Goal: Task Accomplishment & Management: Manage account settings

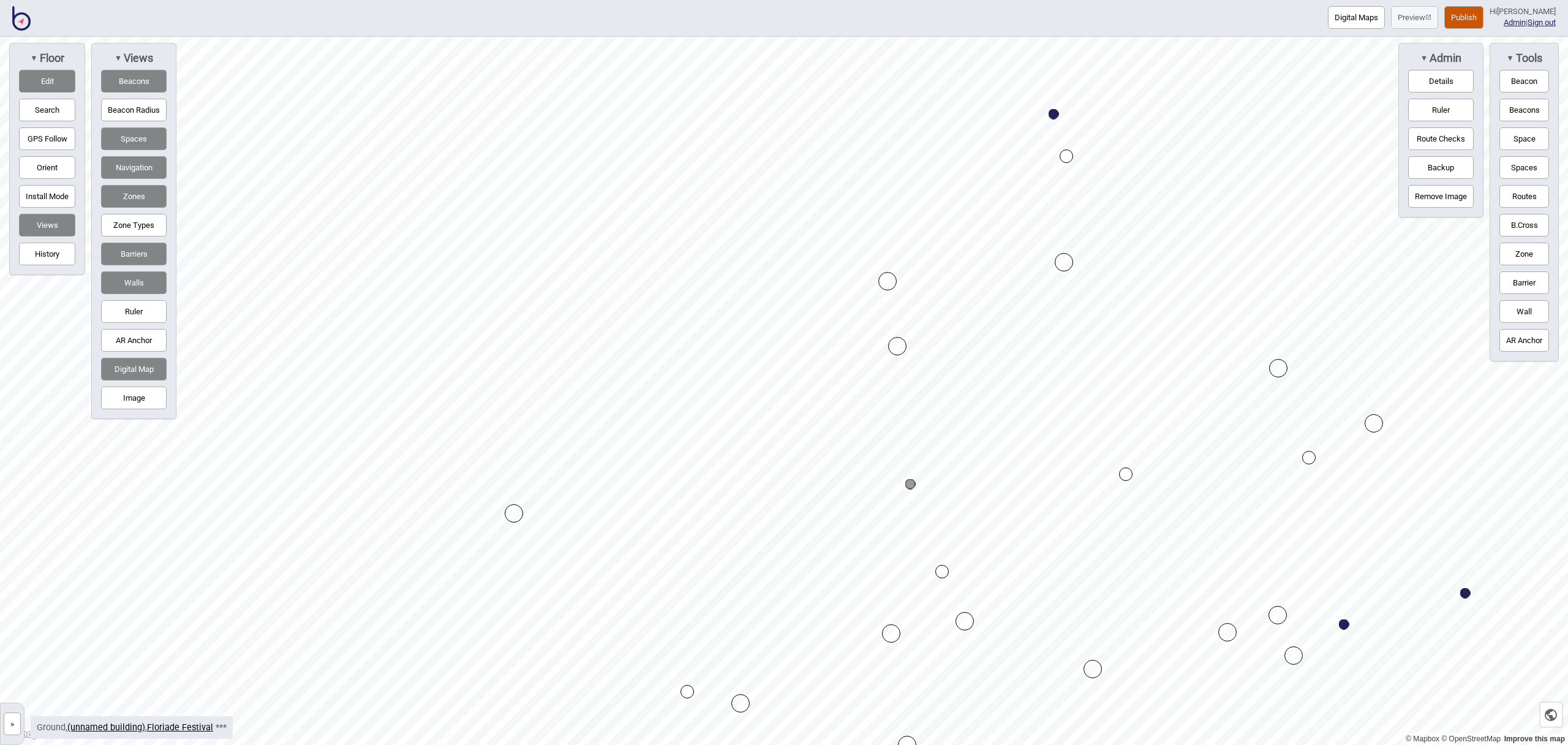
click at [1526, 201] on button "Routes" at bounding box center [1524, 196] width 50 height 23
click at [943, 569] on div "Map marker" at bounding box center [942, 571] width 13 height 13
click at [1529, 201] on button "Routes" at bounding box center [1524, 196] width 50 height 23
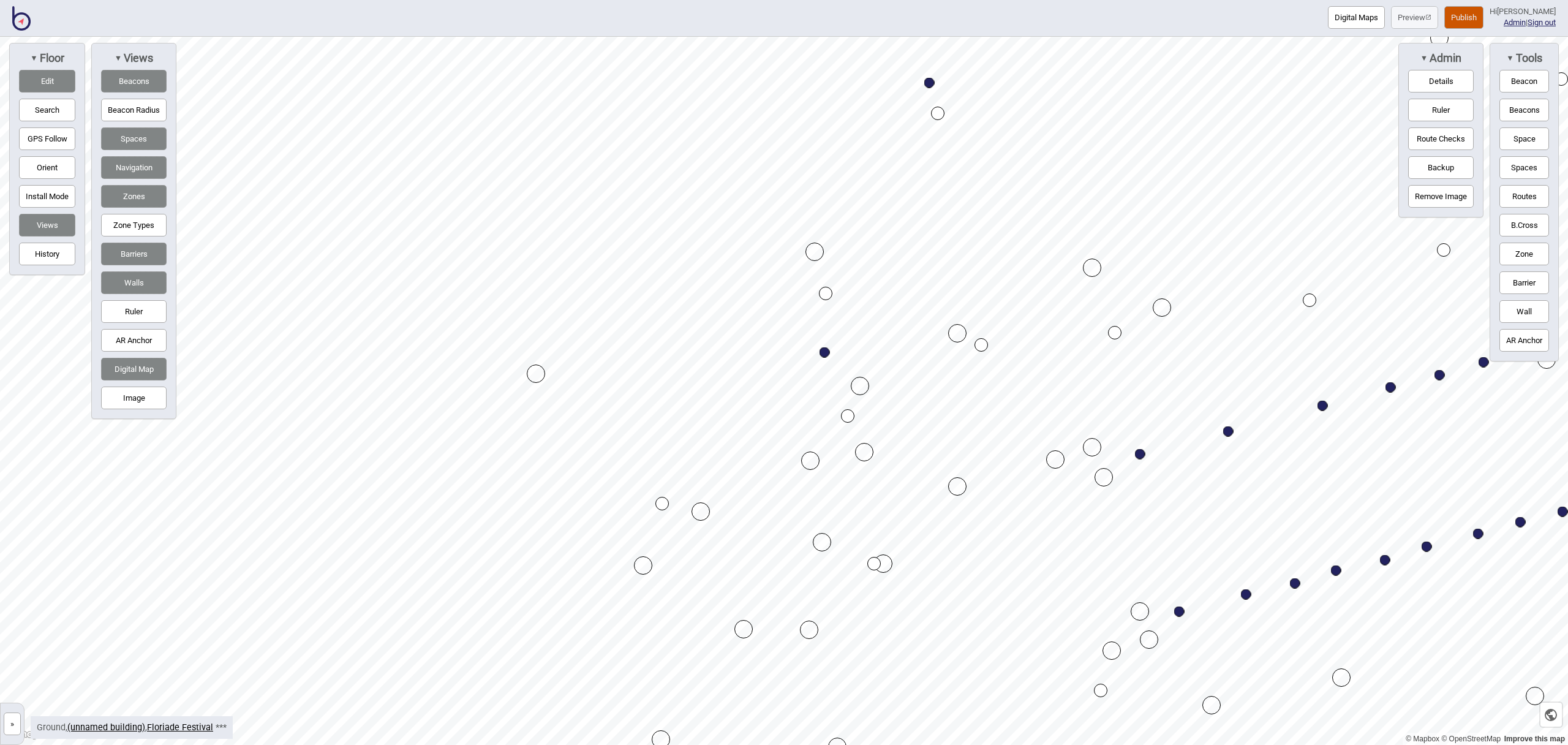
click at [1480, 17] on button "Publish" at bounding box center [1463, 17] width 39 height 23
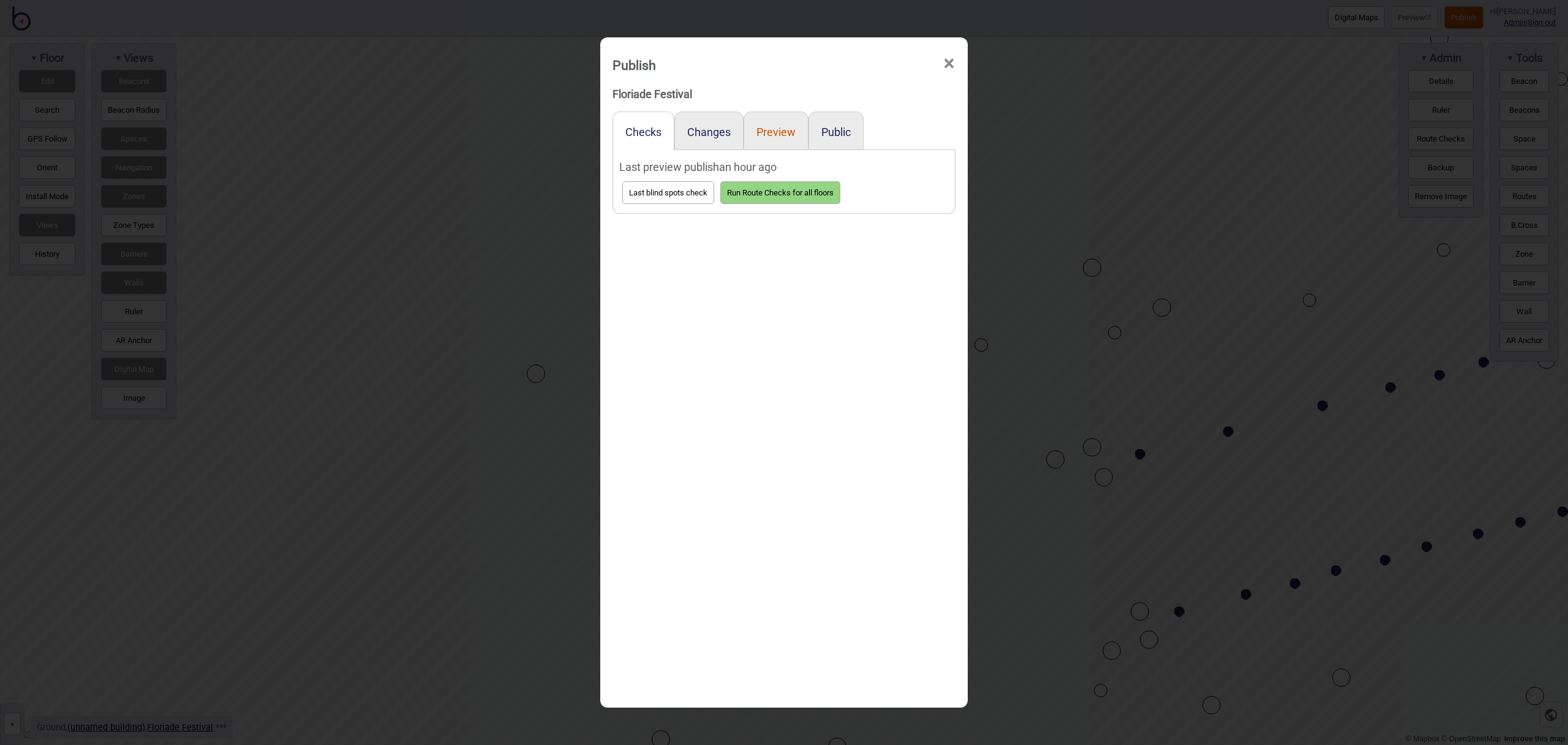
click at [774, 134] on button "Preview" at bounding box center [776, 132] width 39 height 13
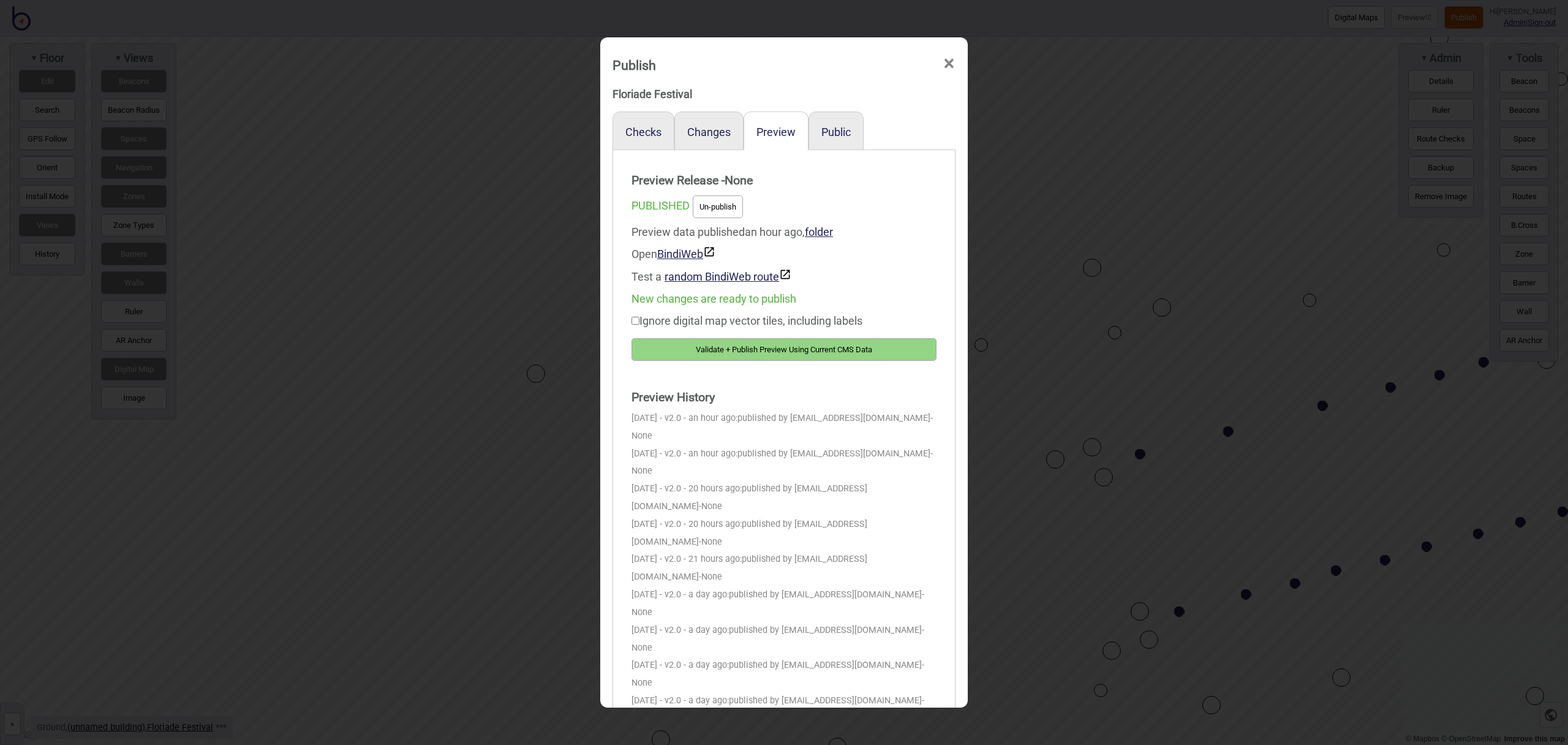
click at [908, 348] on button "Validate + Publish Preview Using Current CMS Data" at bounding box center [784, 349] width 305 height 23
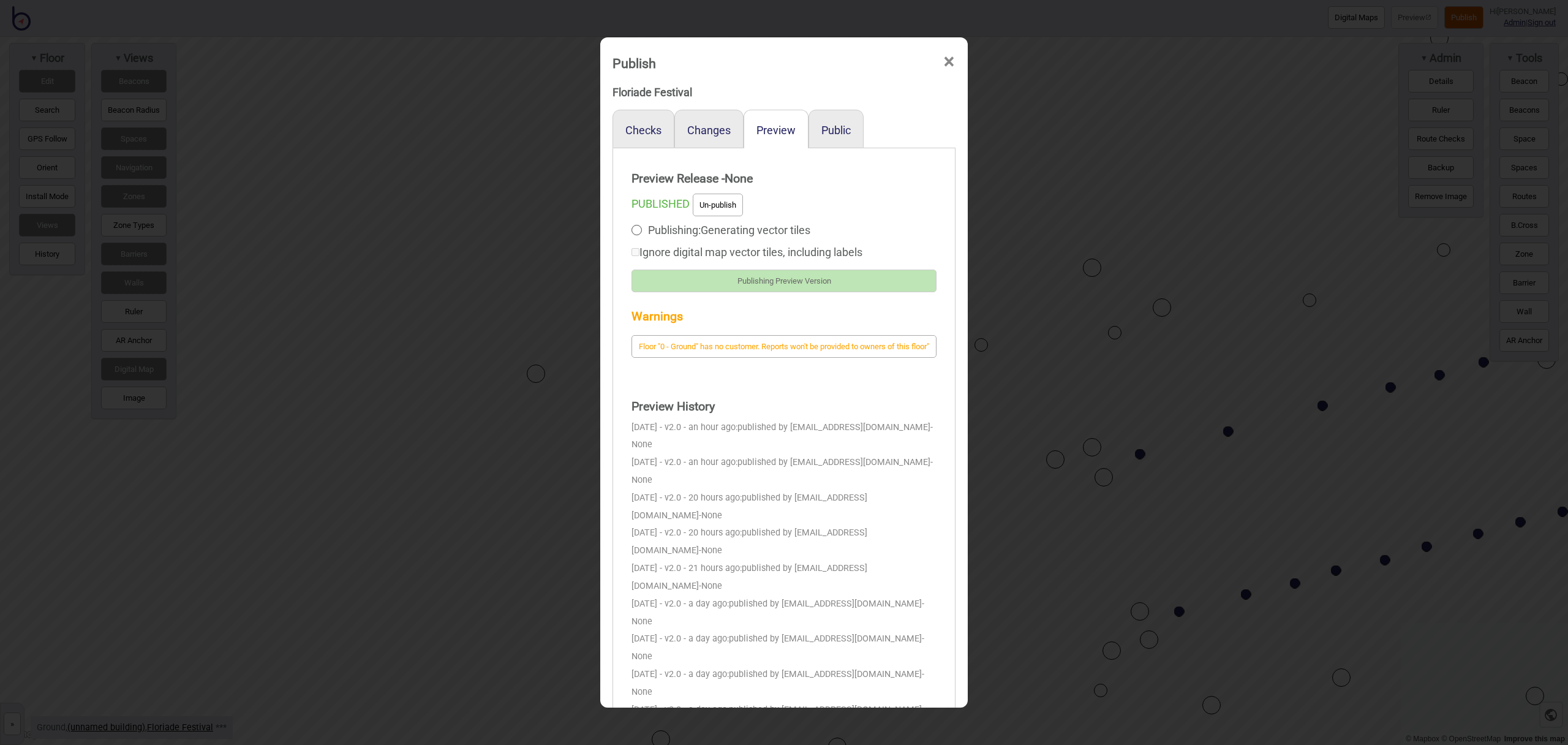
scroll to position [4, 0]
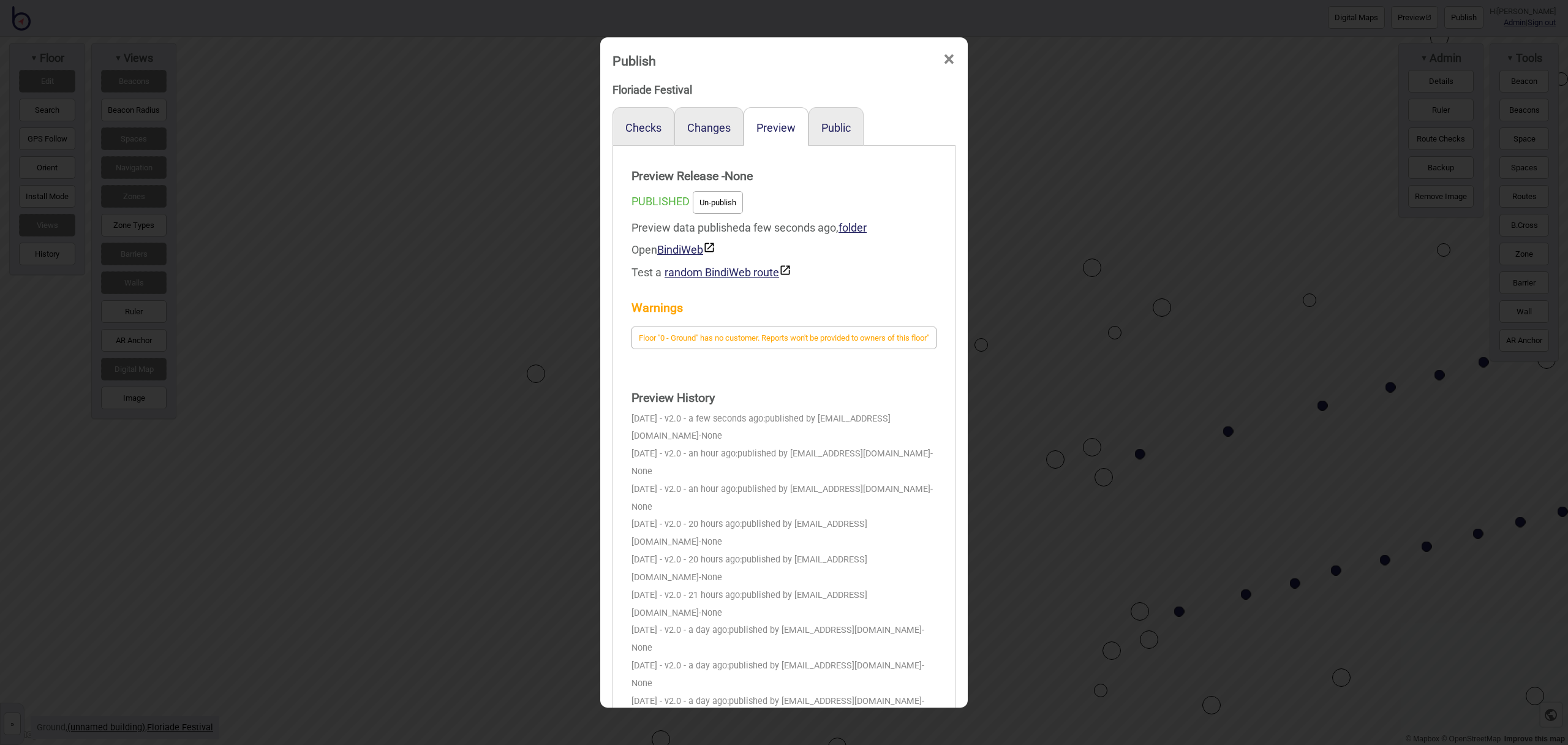
click at [947, 55] on span "×" at bounding box center [949, 59] width 13 height 40
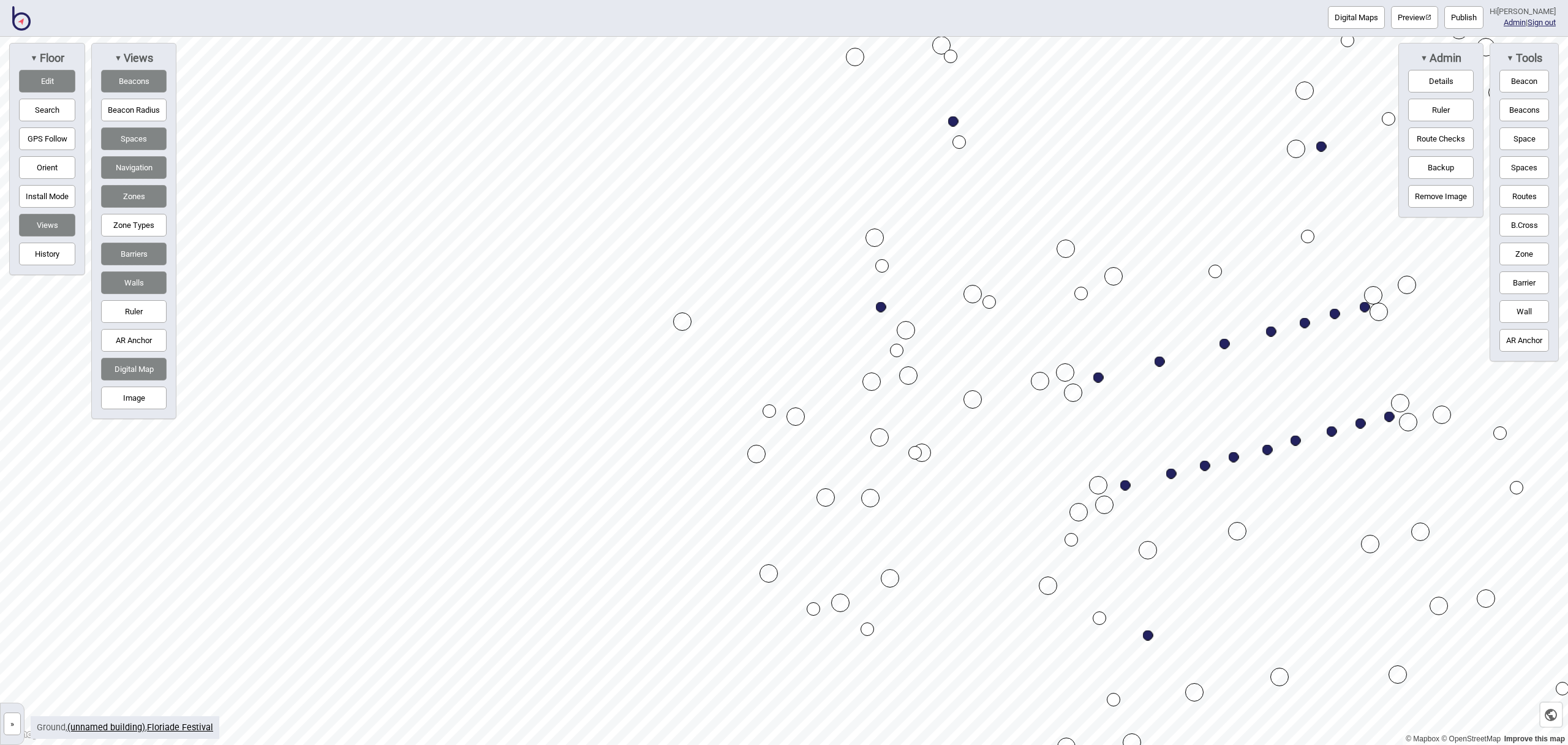
click at [17, 15] on img at bounding box center [21, 18] width 19 height 25
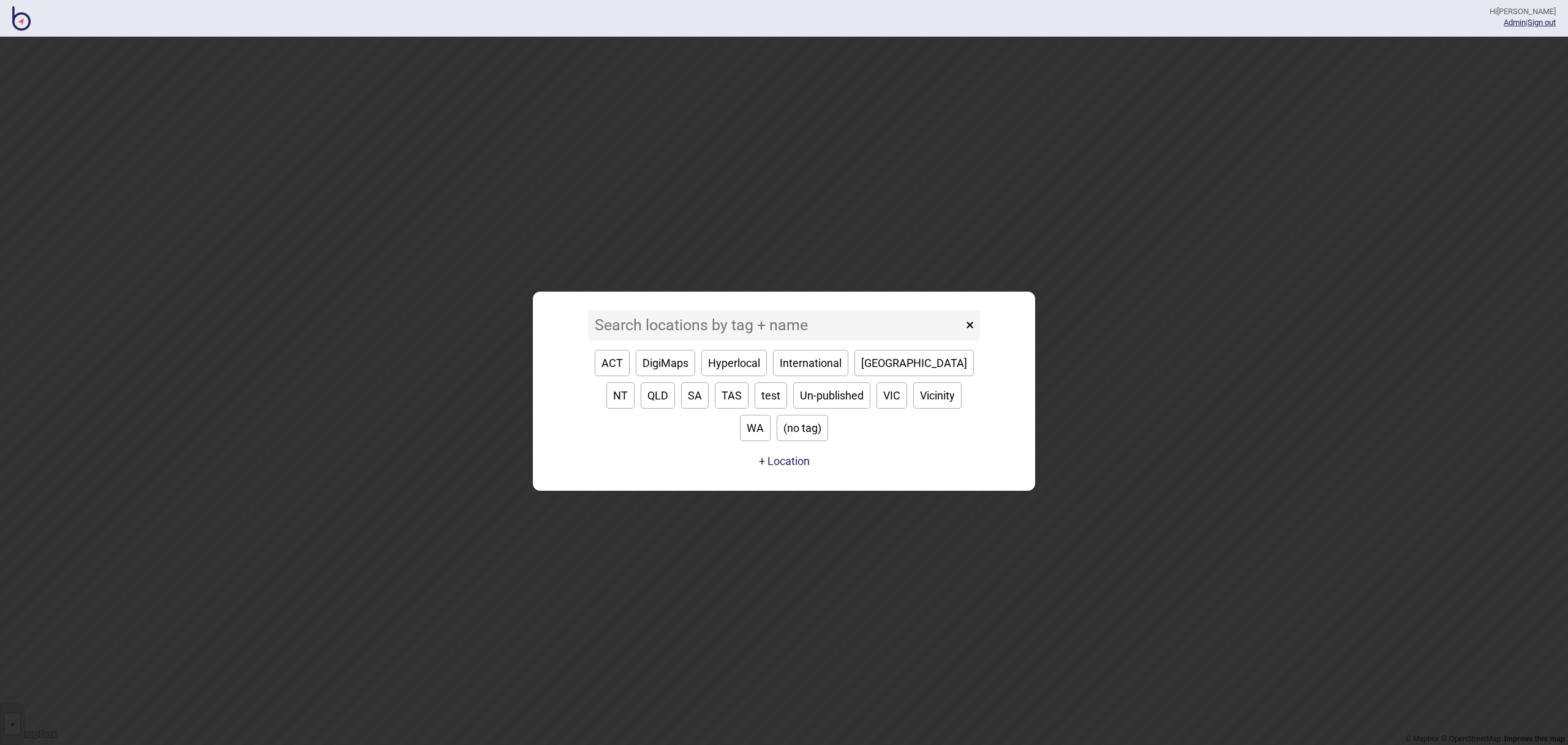
click at [675, 382] on button "QLD" at bounding box center [658, 396] width 34 height 27
type input "QLD"
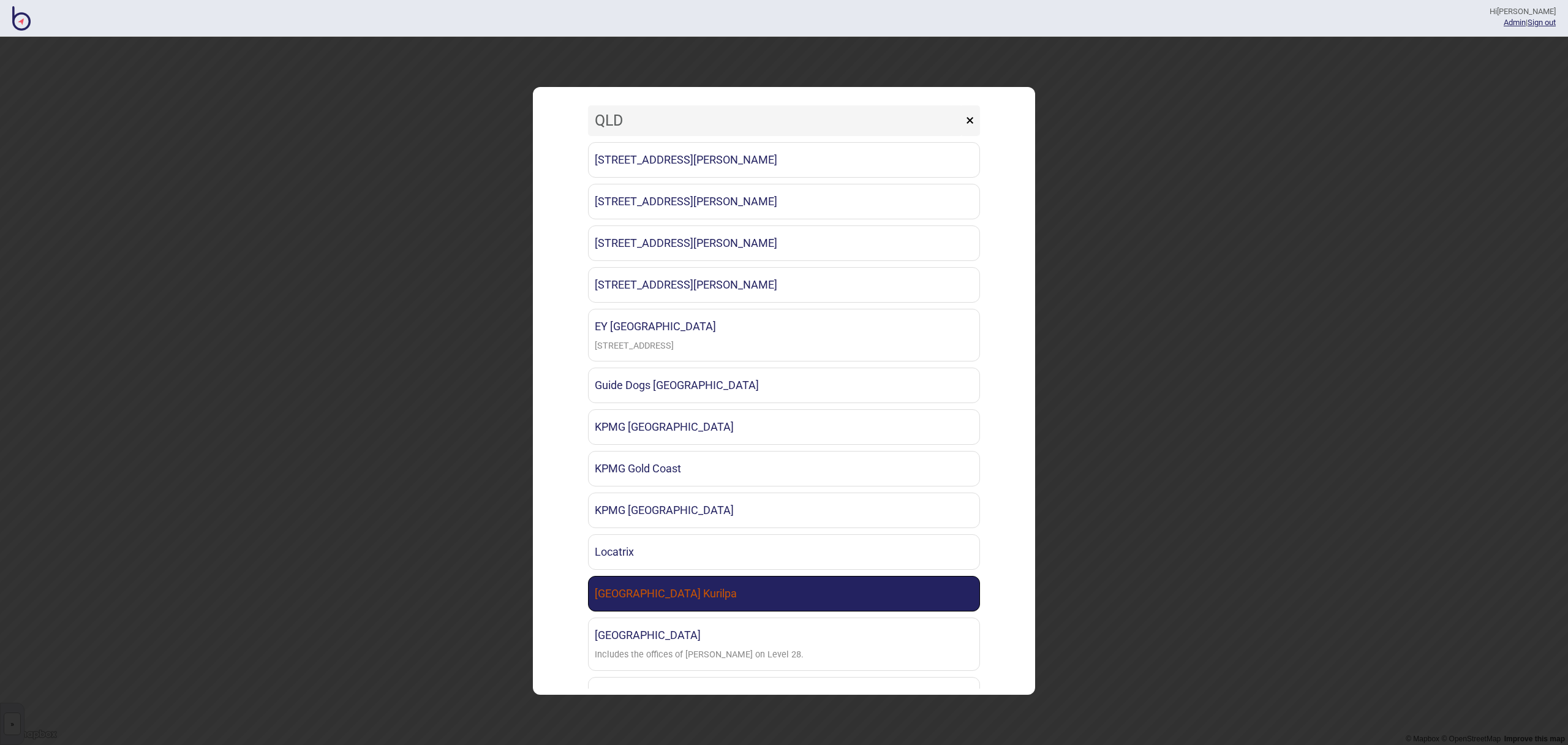
click at [823, 581] on link "[GEOGRAPHIC_DATA] Kurilpa" at bounding box center [784, 594] width 392 height 36
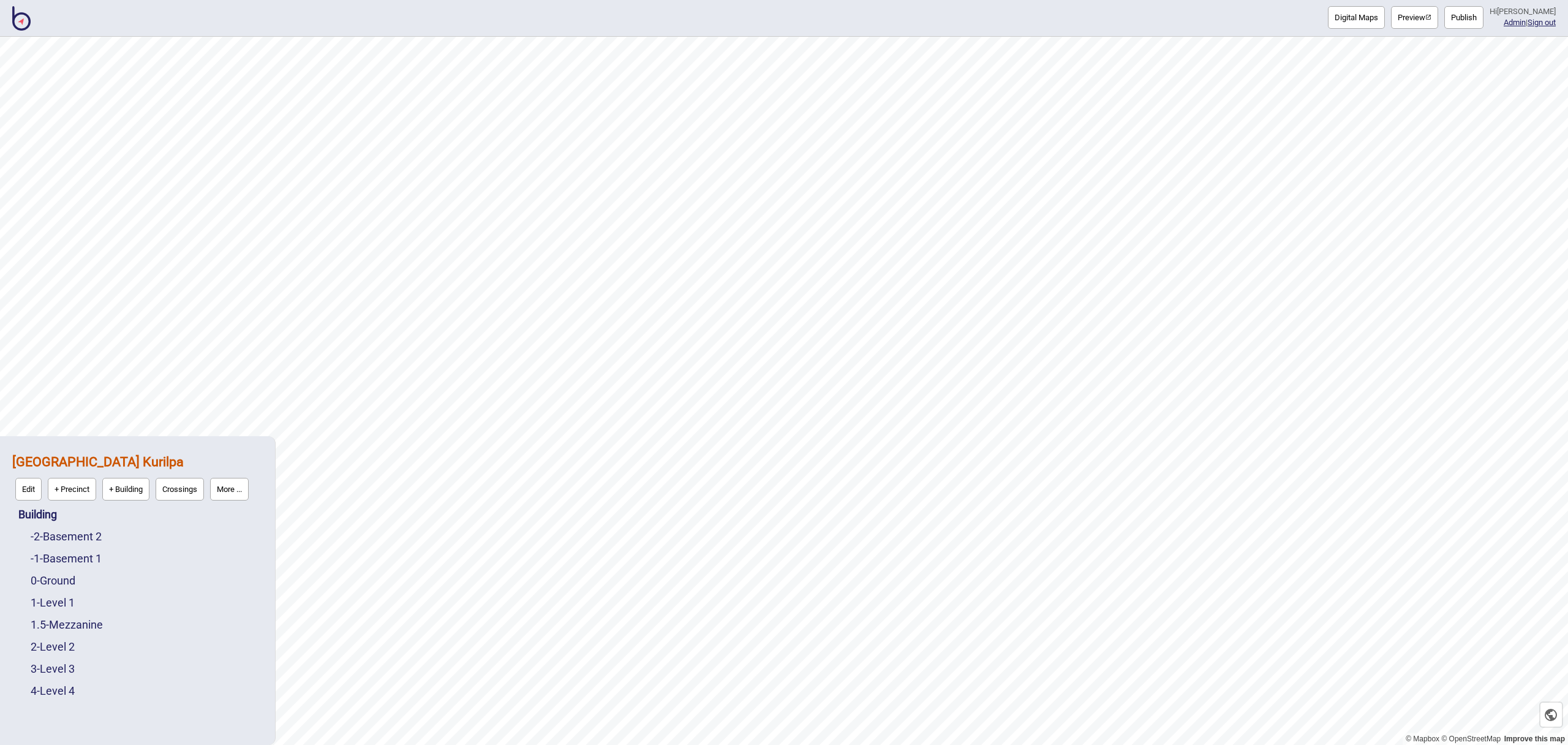
click at [244, 496] on button "More ..." at bounding box center [229, 489] width 38 height 23
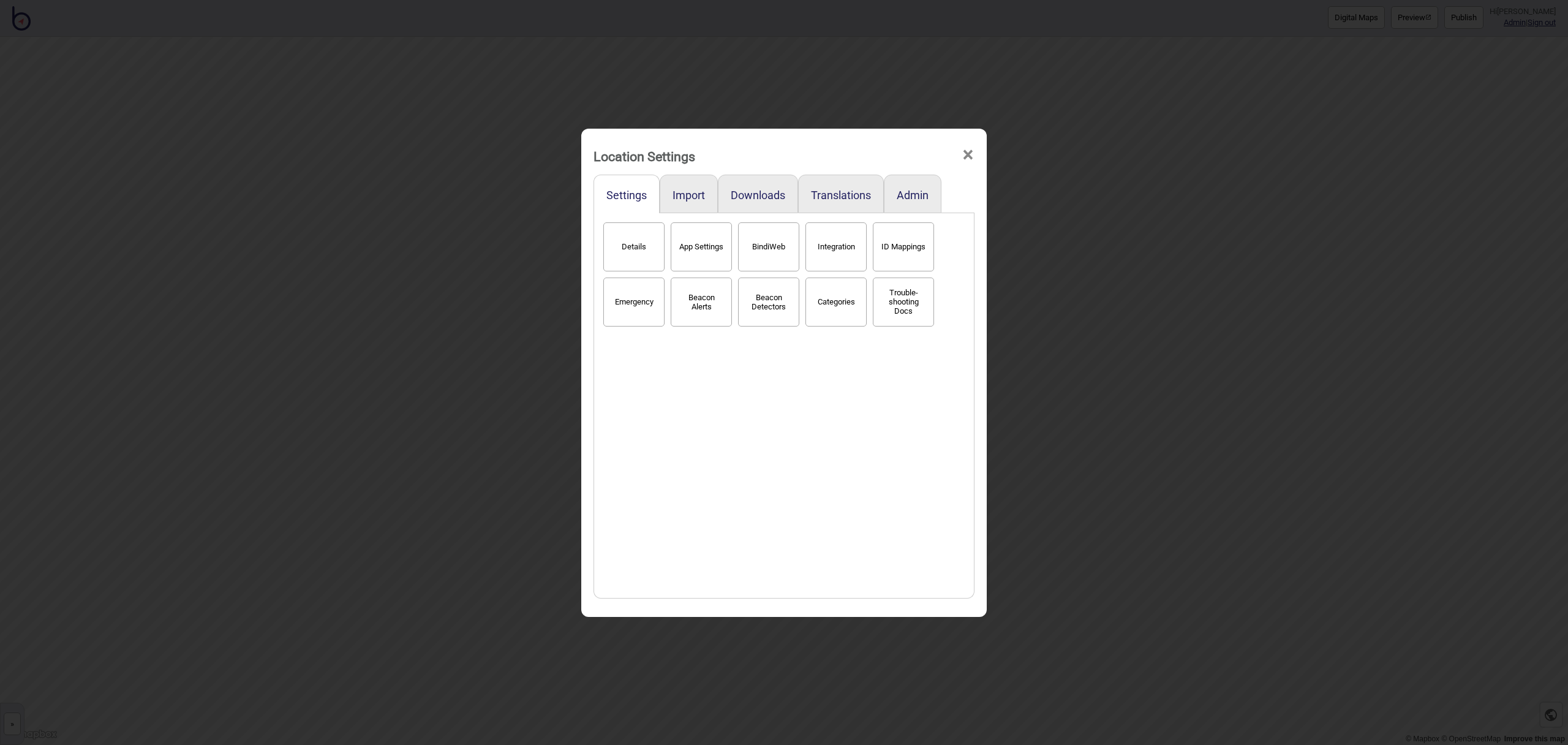
click at [753, 260] on button "BindiWeb" at bounding box center [768, 247] width 61 height 49
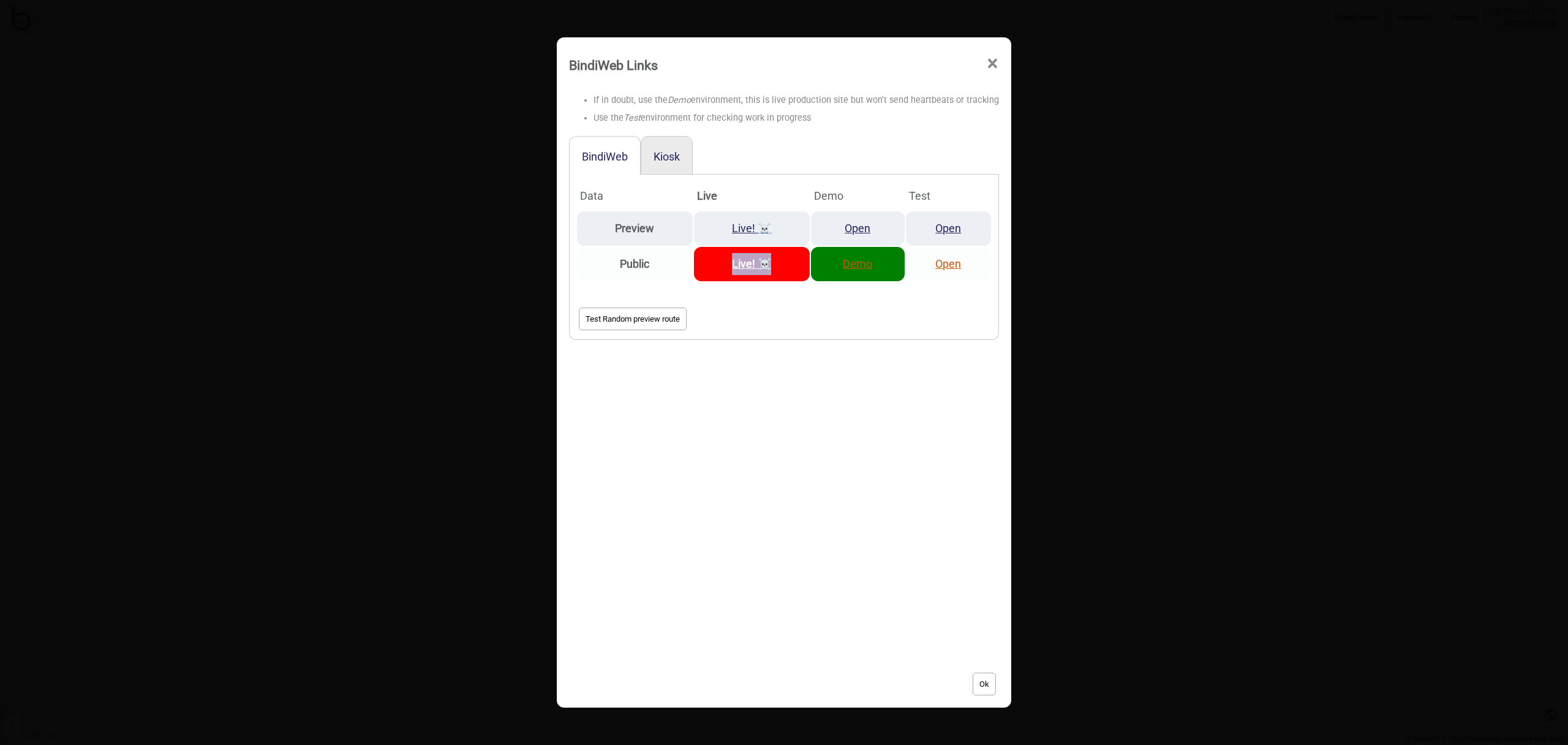
click at [745, 266] on strong "Live! ☠️" at bounding box center [751, 263] width 39 height 13
click at [991, 64] on span "×" at bounding box center [992, 64] width 13 height 40
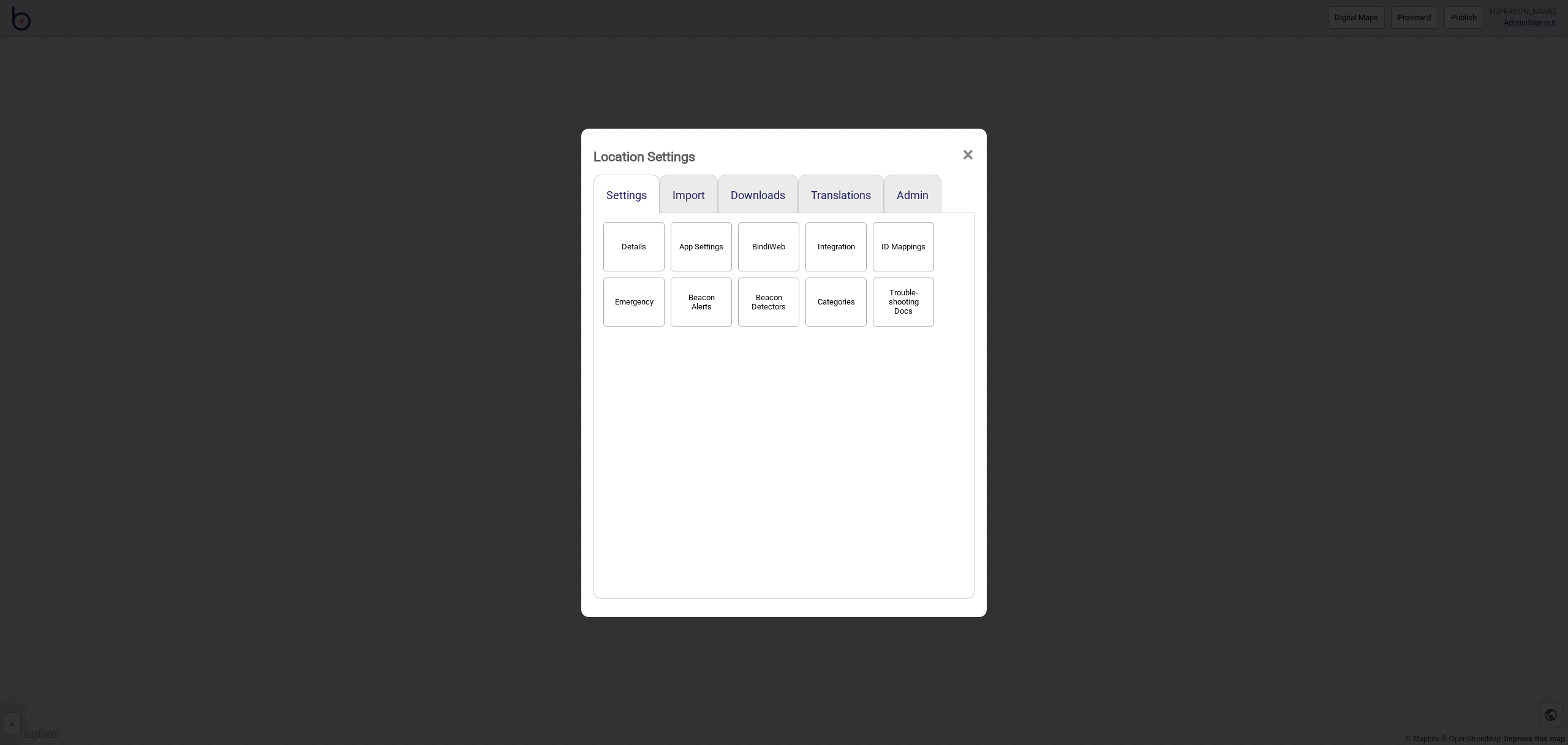
click at [973, 158] on span "×" at bounding box center [968, 154] width 13 height 40
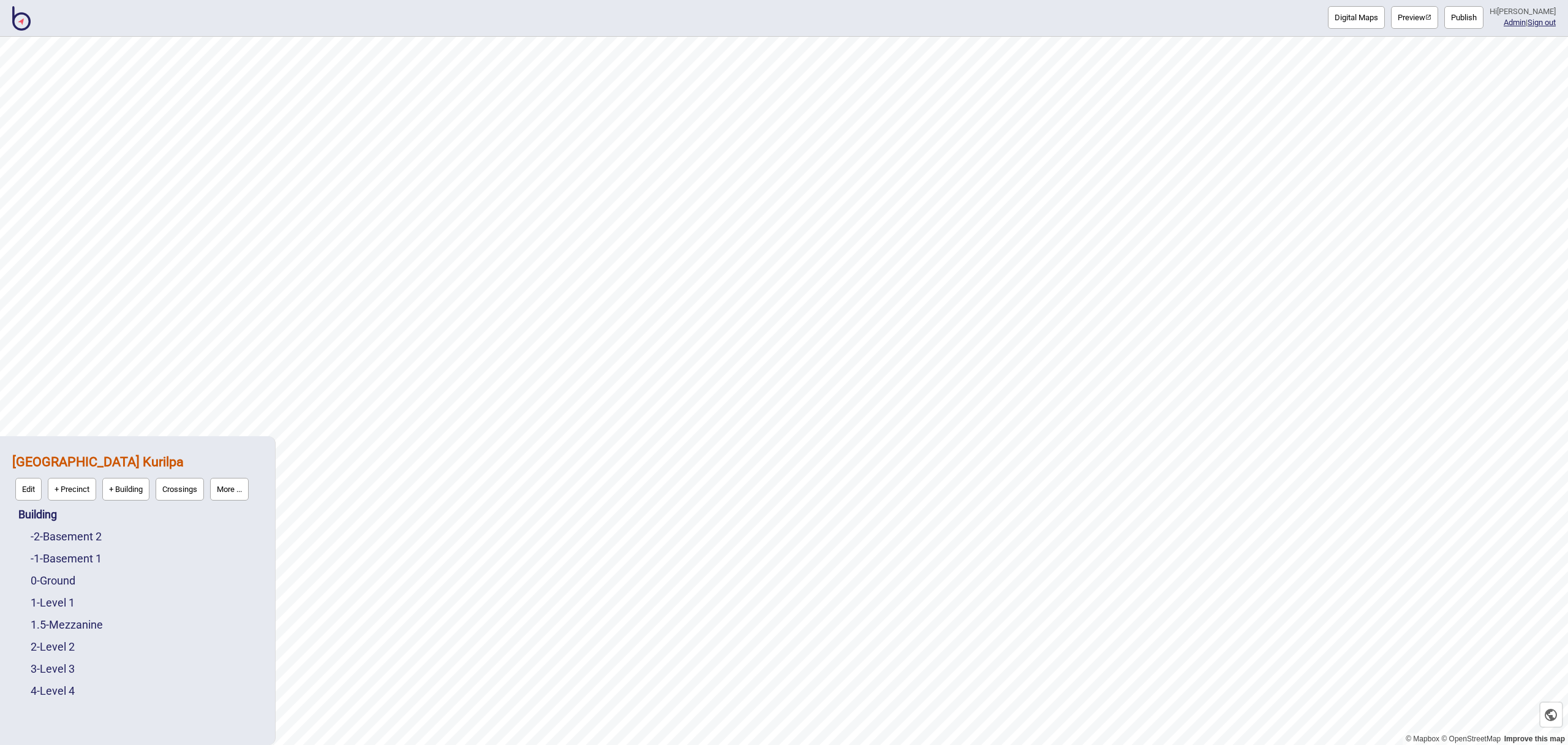
click at [21, 21] on img at bounding box center [21, 18] width 19 height 25
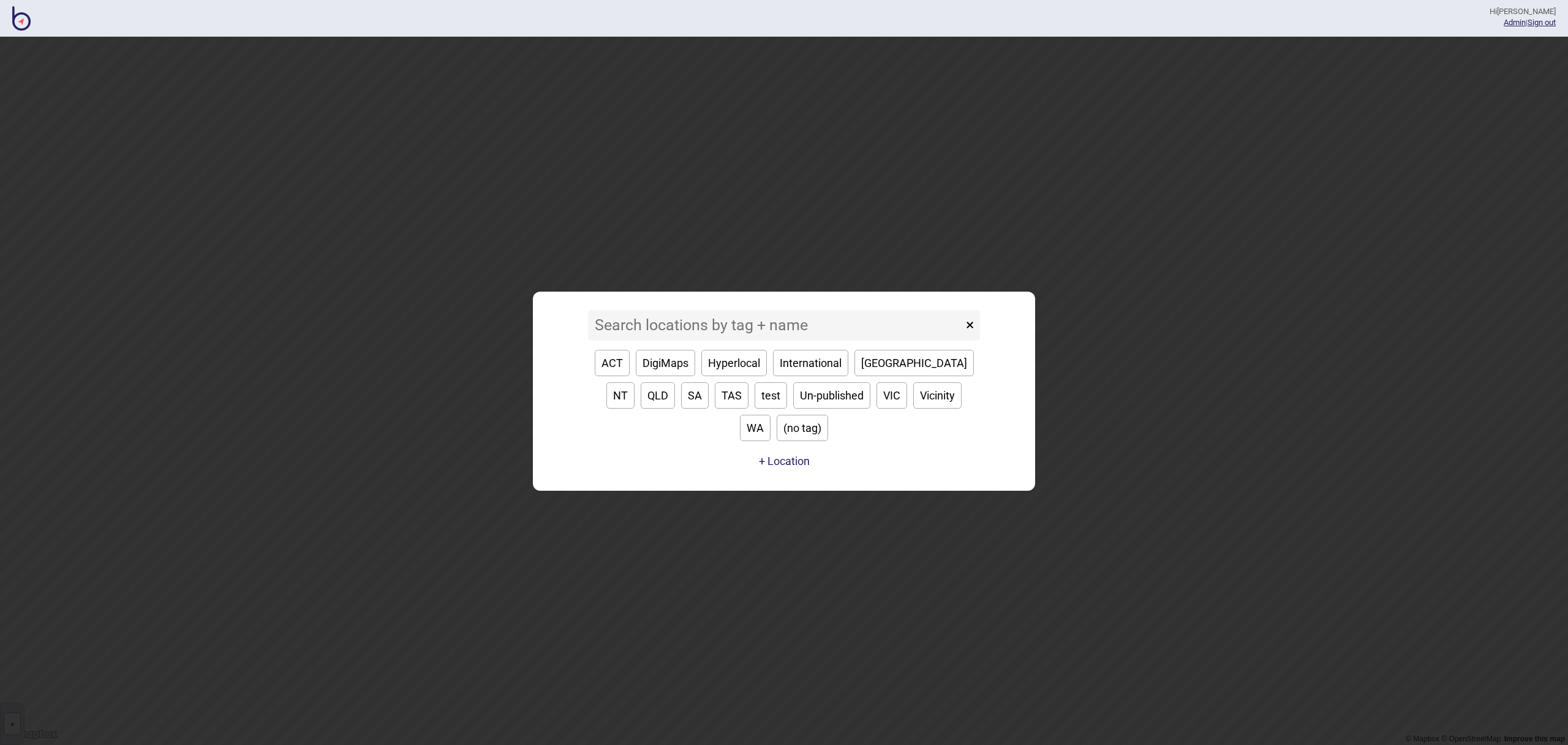
click at [675, 382] on button "QLD" at bounding box center [658, 396] width 34 height 27
type input "QLD"
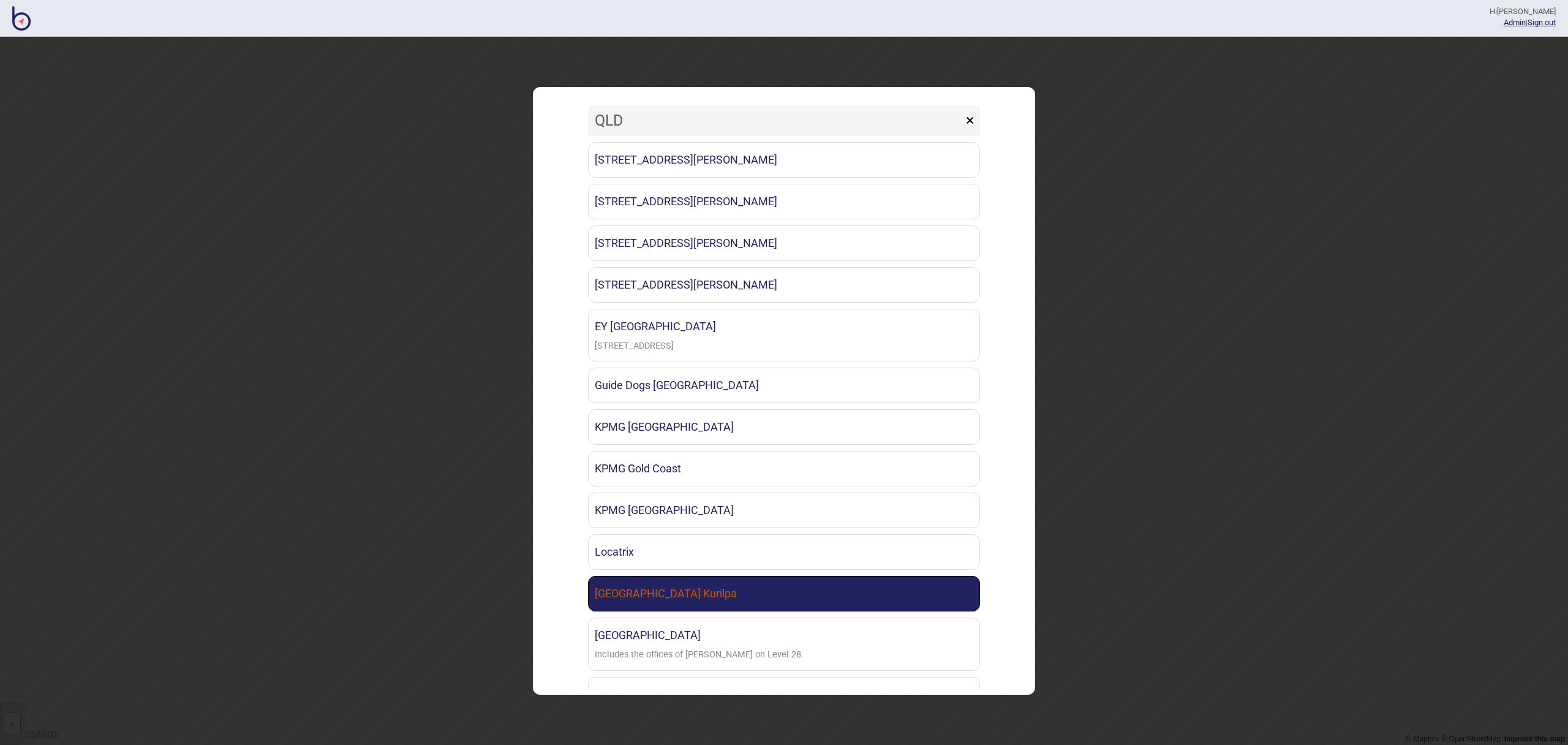
scroll to position [119, 0]
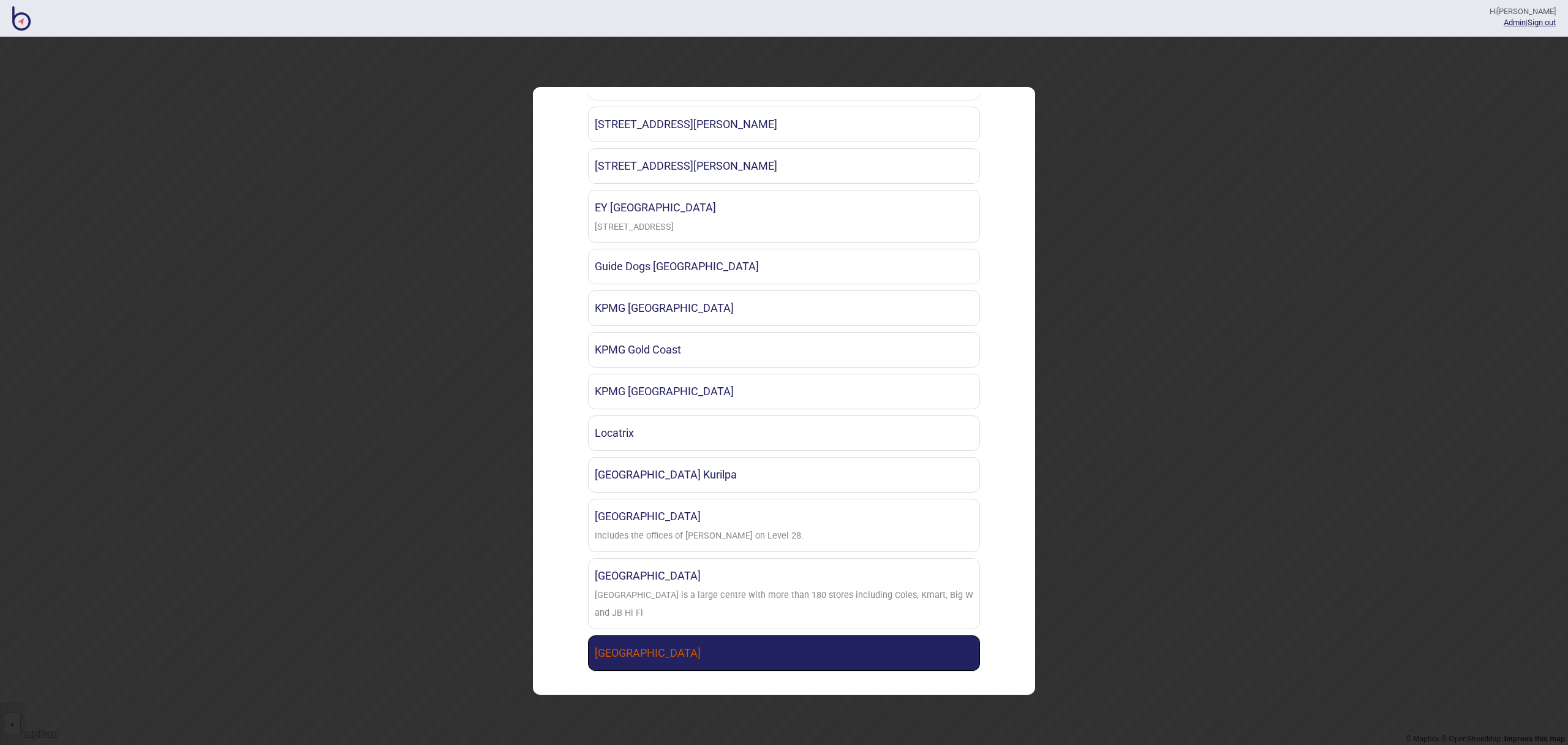
click at [755, 636] on link "[GEOGRAPHIC_DATA]" at bounding box center [784, 654] width 392 height 36
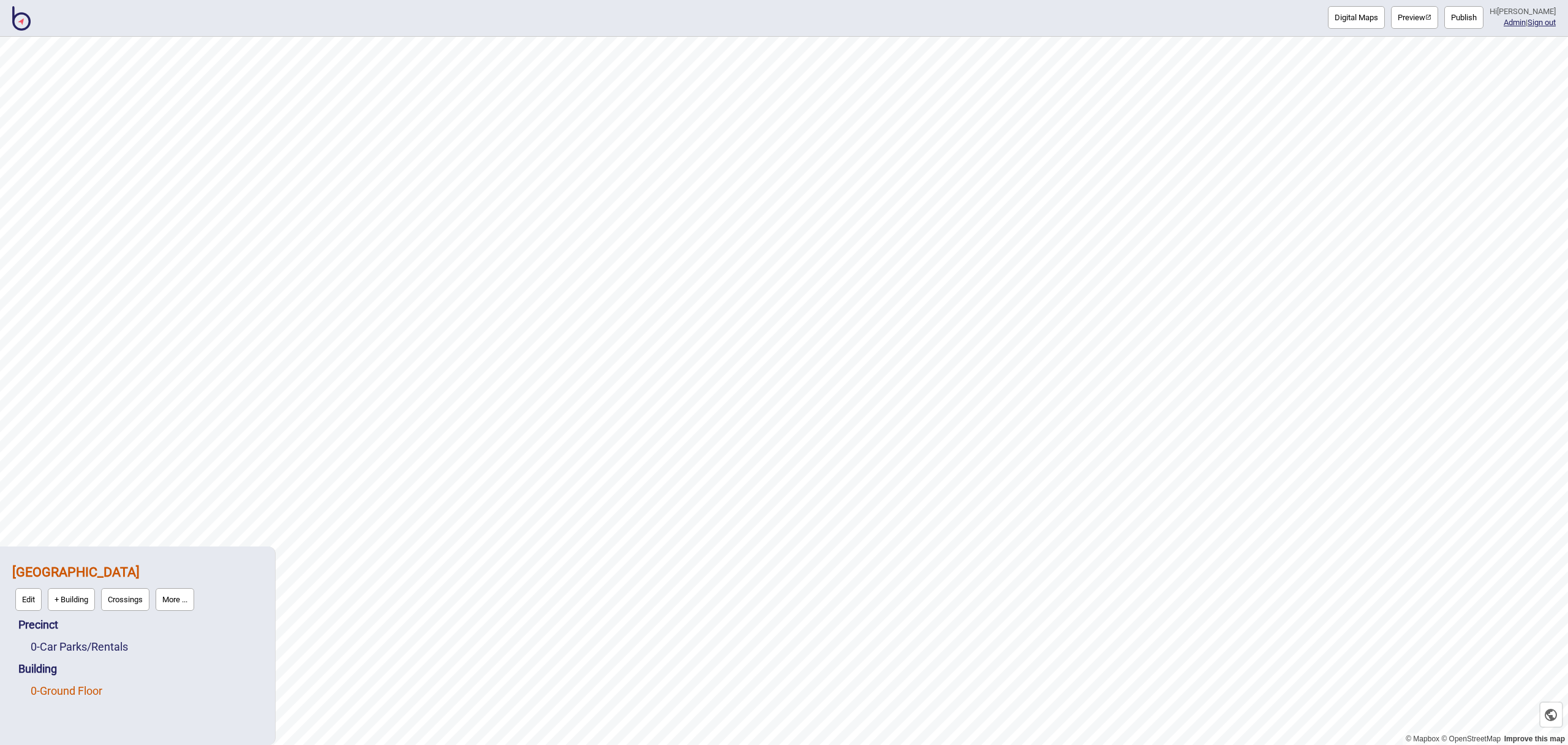
click at [77, 689] on link "0 - Ground Floor" at bounding box center [66, 691] width 72 height 13
click at [55, 687] on button "Edit" at bounding box center [47, 688] width 26 height 23
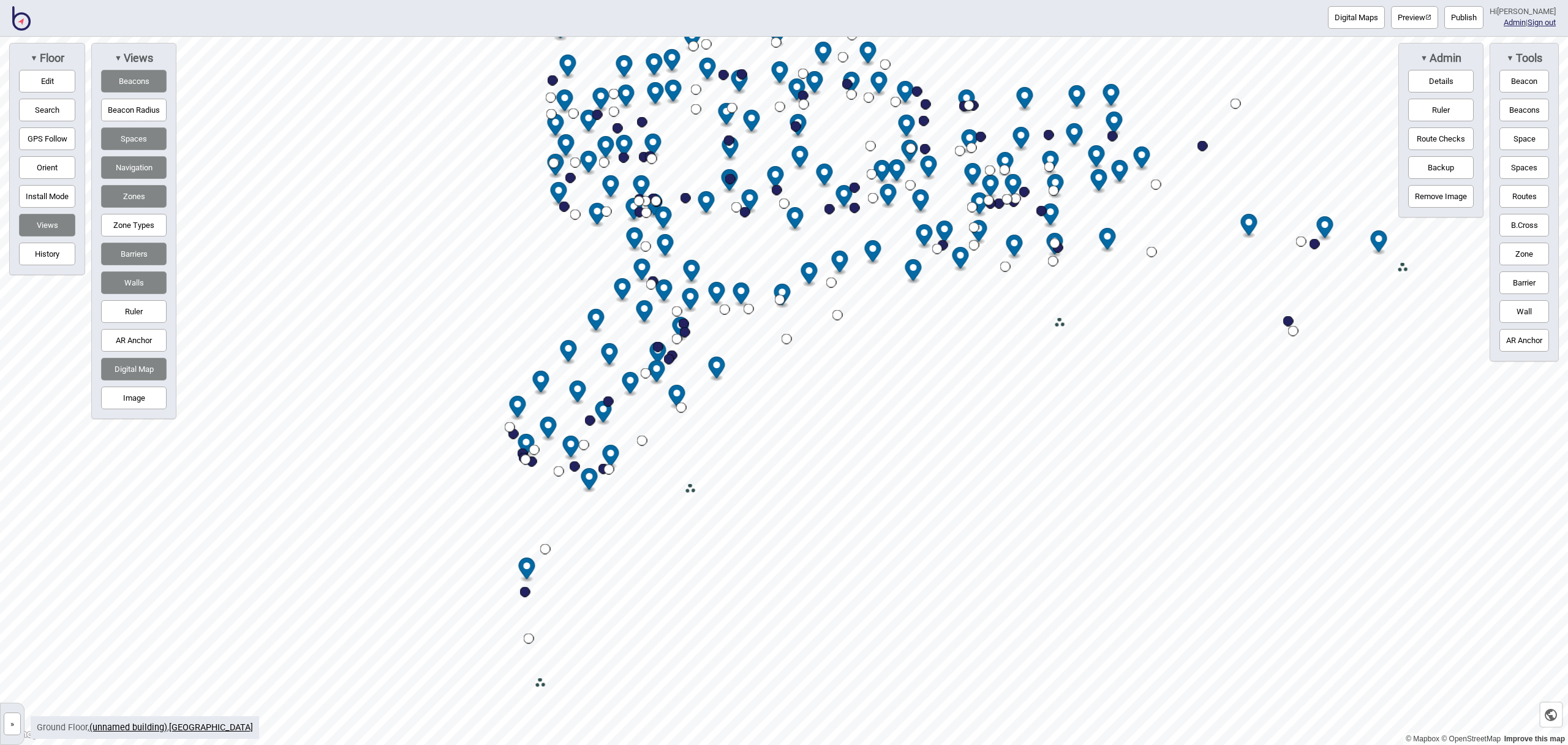
click at [25, 21] on img at bounding box center [21, 18] width 19 height 25
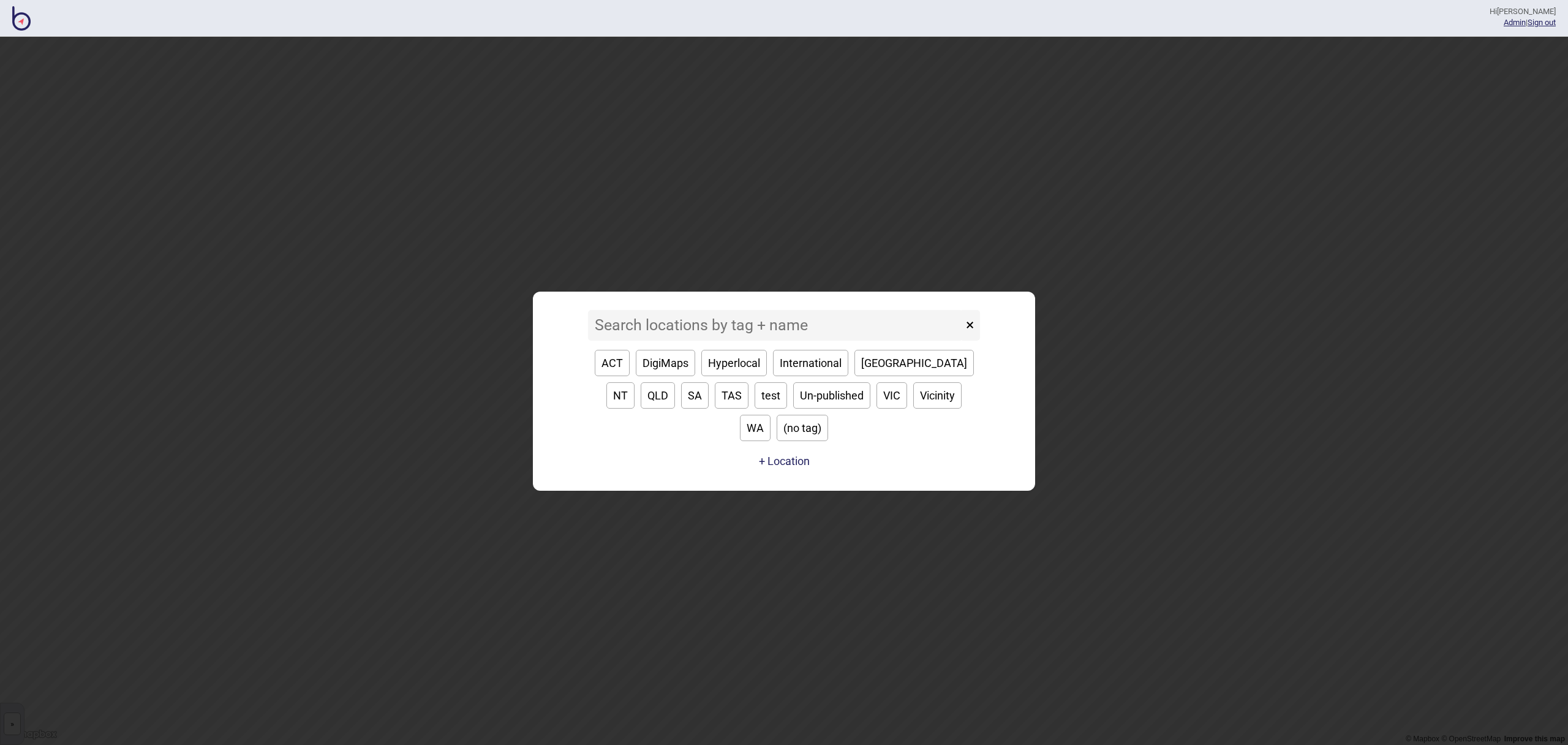
click at [764, 341] on input at bounding box center [776, 325] width 375 height 30
click at [876, 409] on button "VIC" at bounding box center [892, 396] width 30 height 27
type input "VIC"
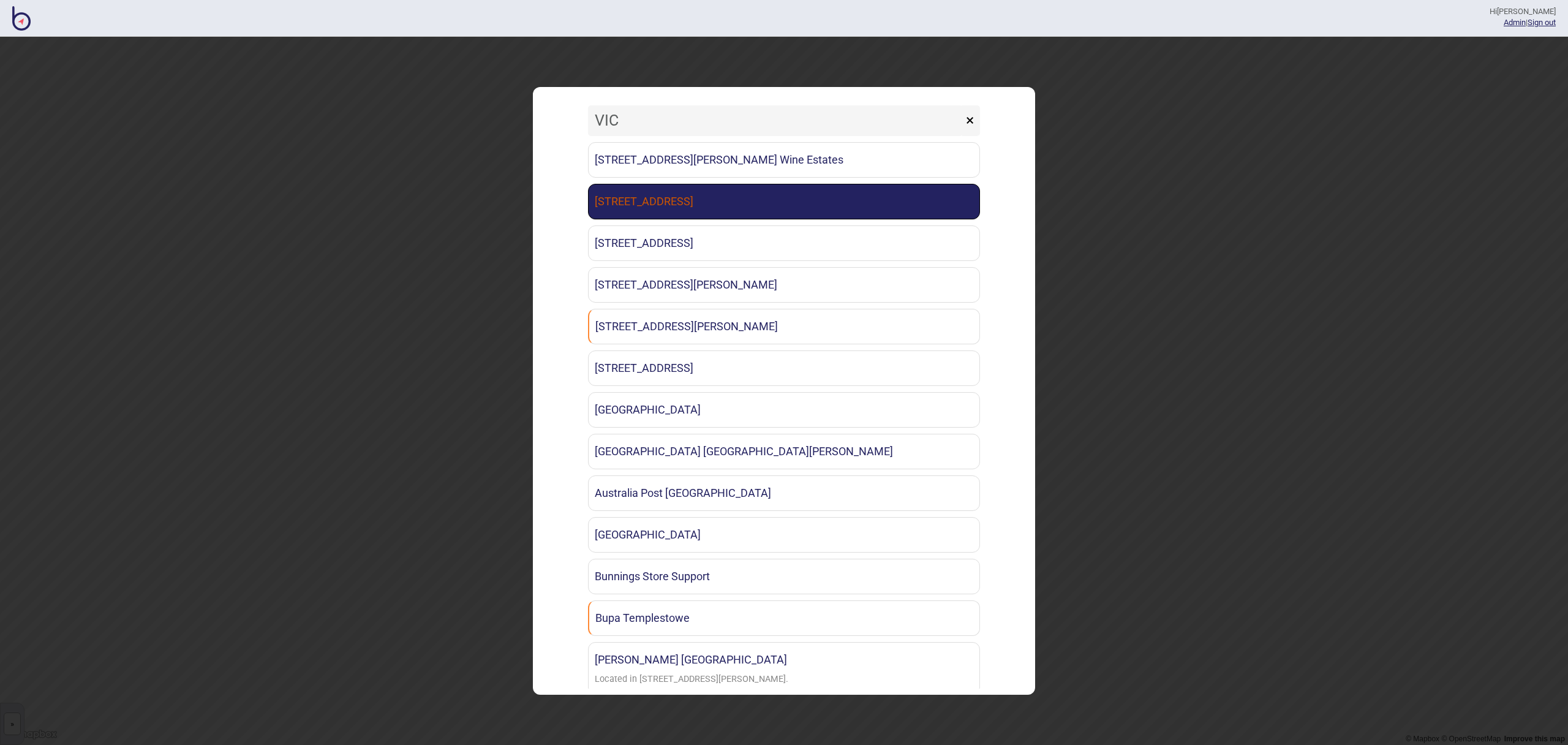
click at [839, 203] on link "[STREET_ADDRESS]" at bounding box center [784, 201] width 392 height 36
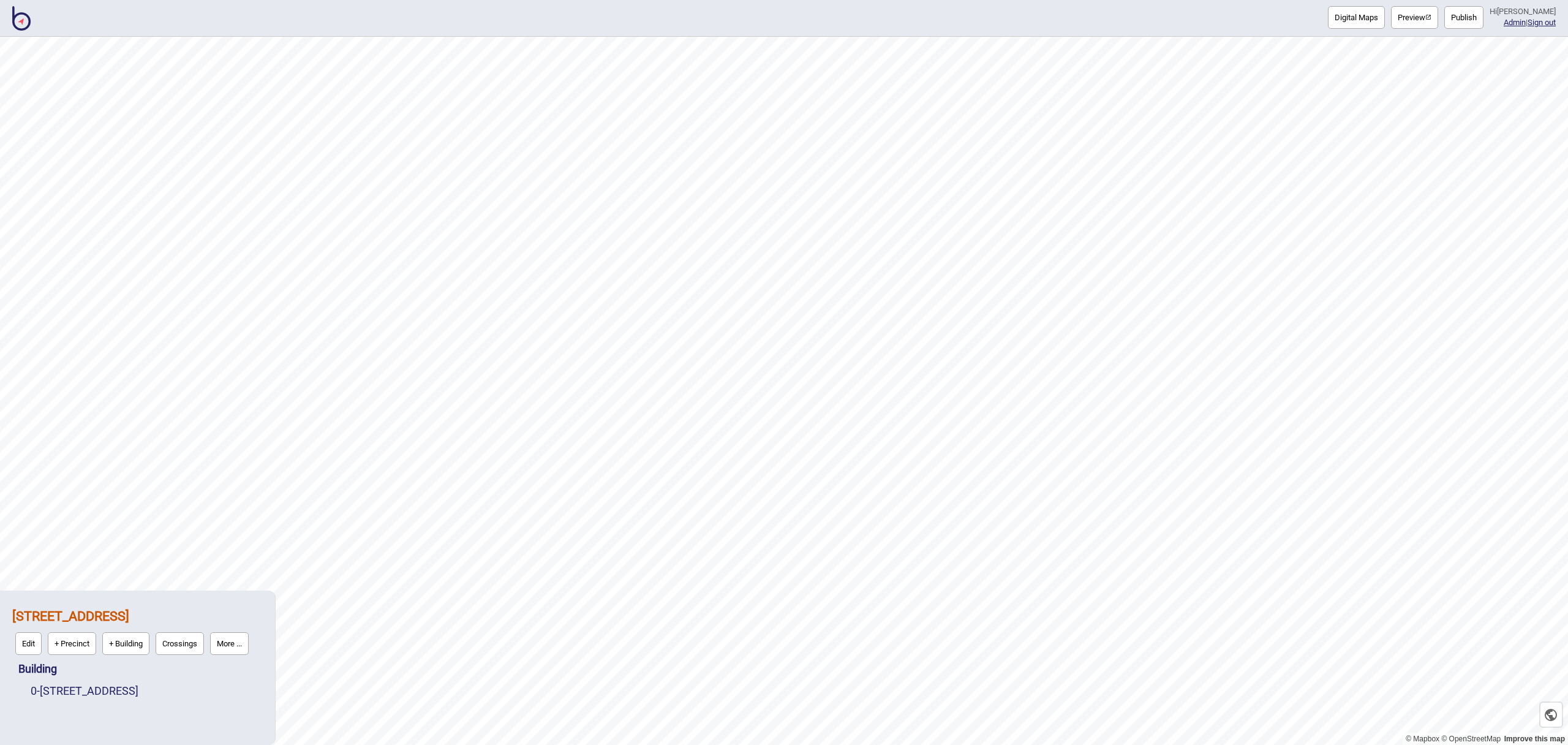
click at [1465, 19] on button "Publish" at bounding box center [1463, 17] width 39 height 23
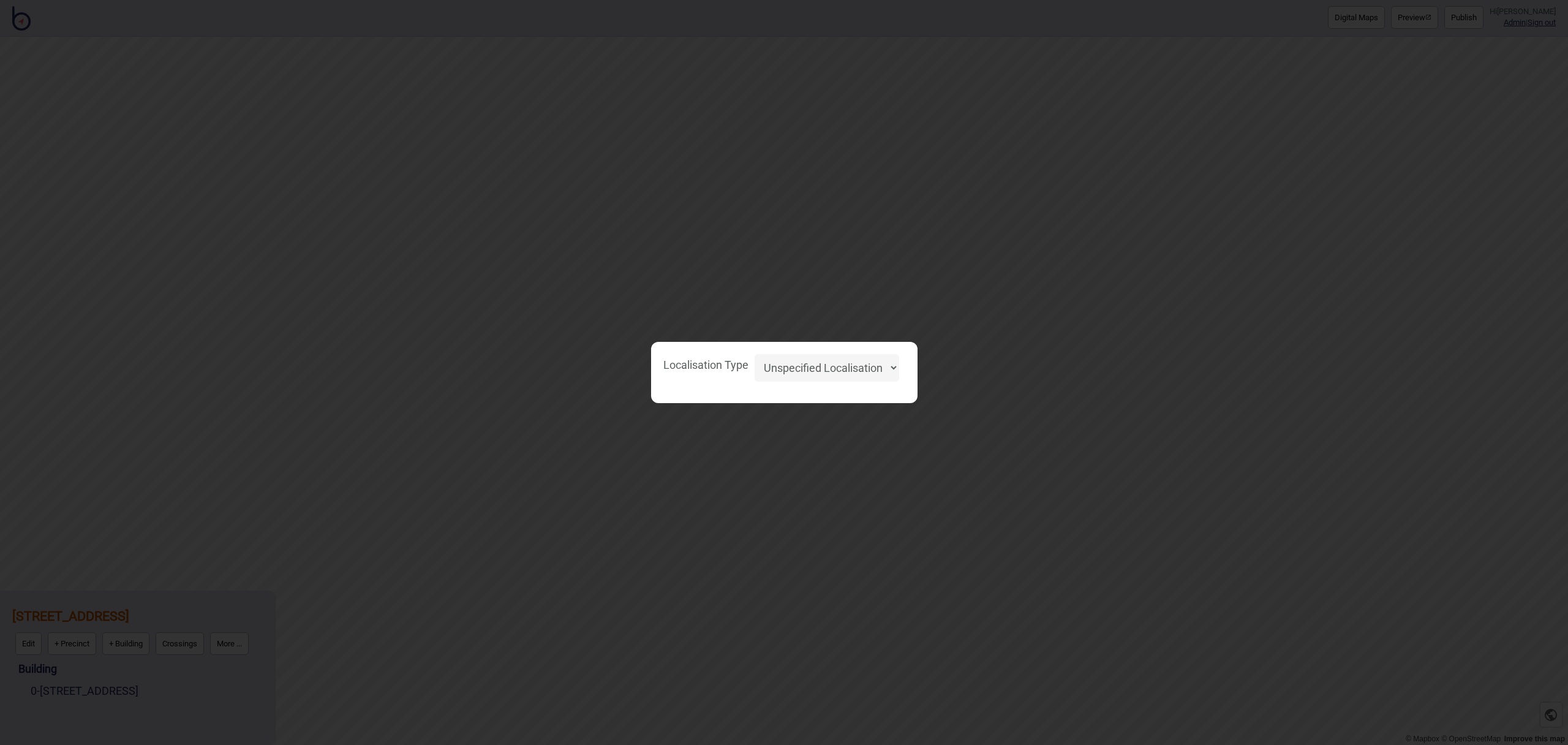
click at [882, 371] on select "Unspecified Localisation Beacons Hyperlocal None" at bounding box center [827, 368] width 144 height 28
click at [755, 354] on select "Unspecified Localisation Beacons Hyperlocal None" at bounding box center [827, 368] width 144 height 28
select select "Unspecified"
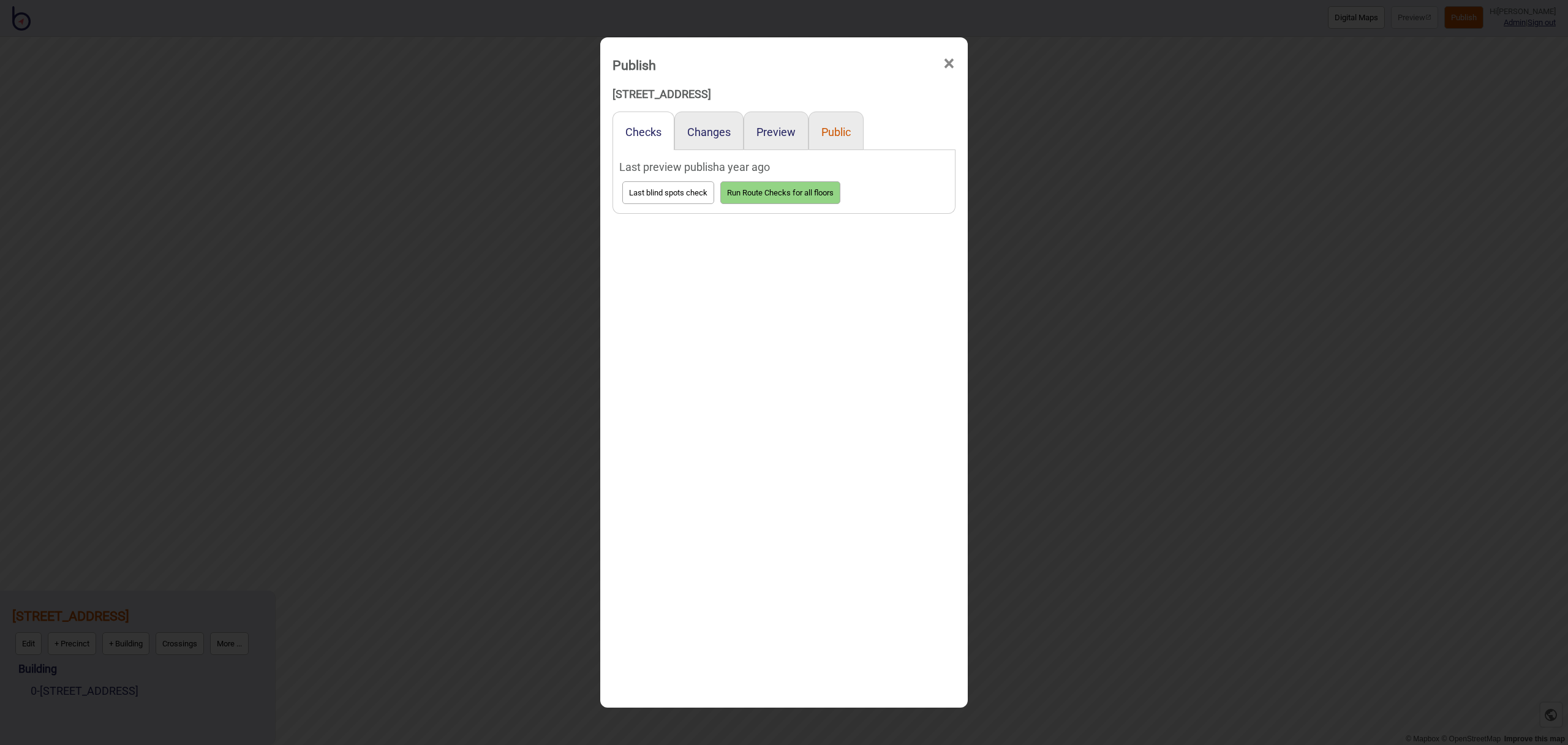
click at [836, 134] on button "Public" at bounding box center [836, 132] width 29 height 13
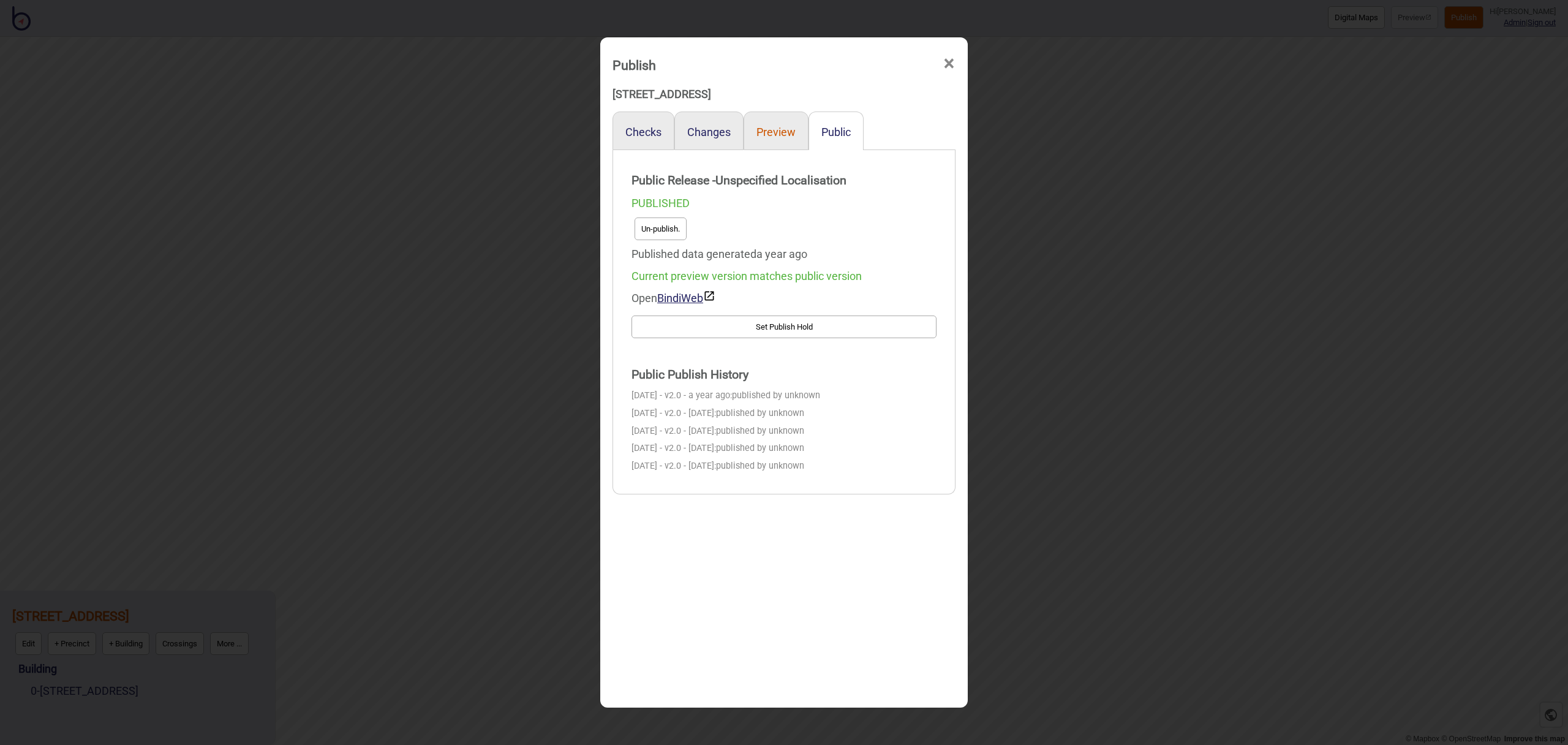
click at [790, 132] on button "Preview" at bounding box center [776, 132] width 39 height 13
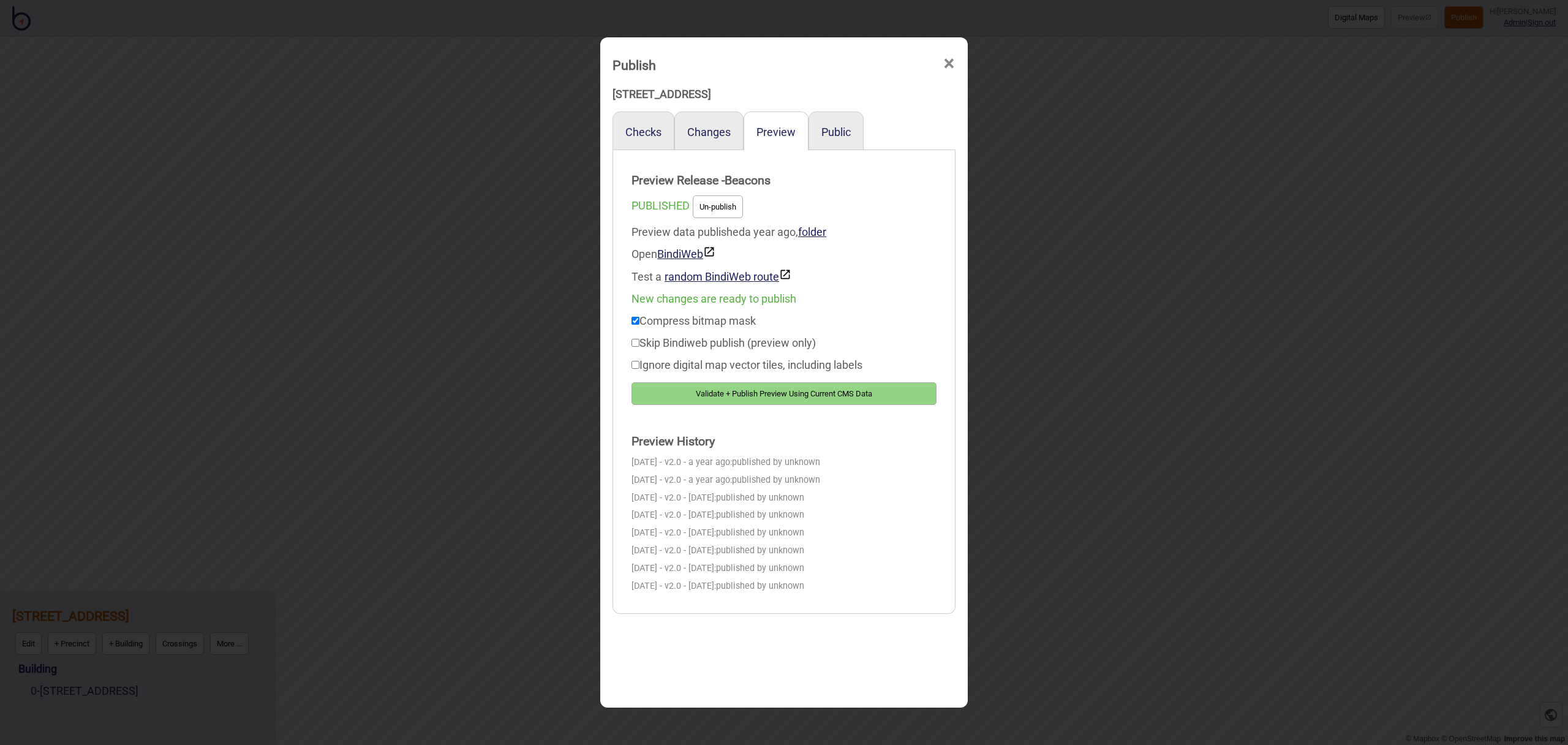
click at [949, 66] on span "×" at bounding box center [949, 64] width 13 height 40
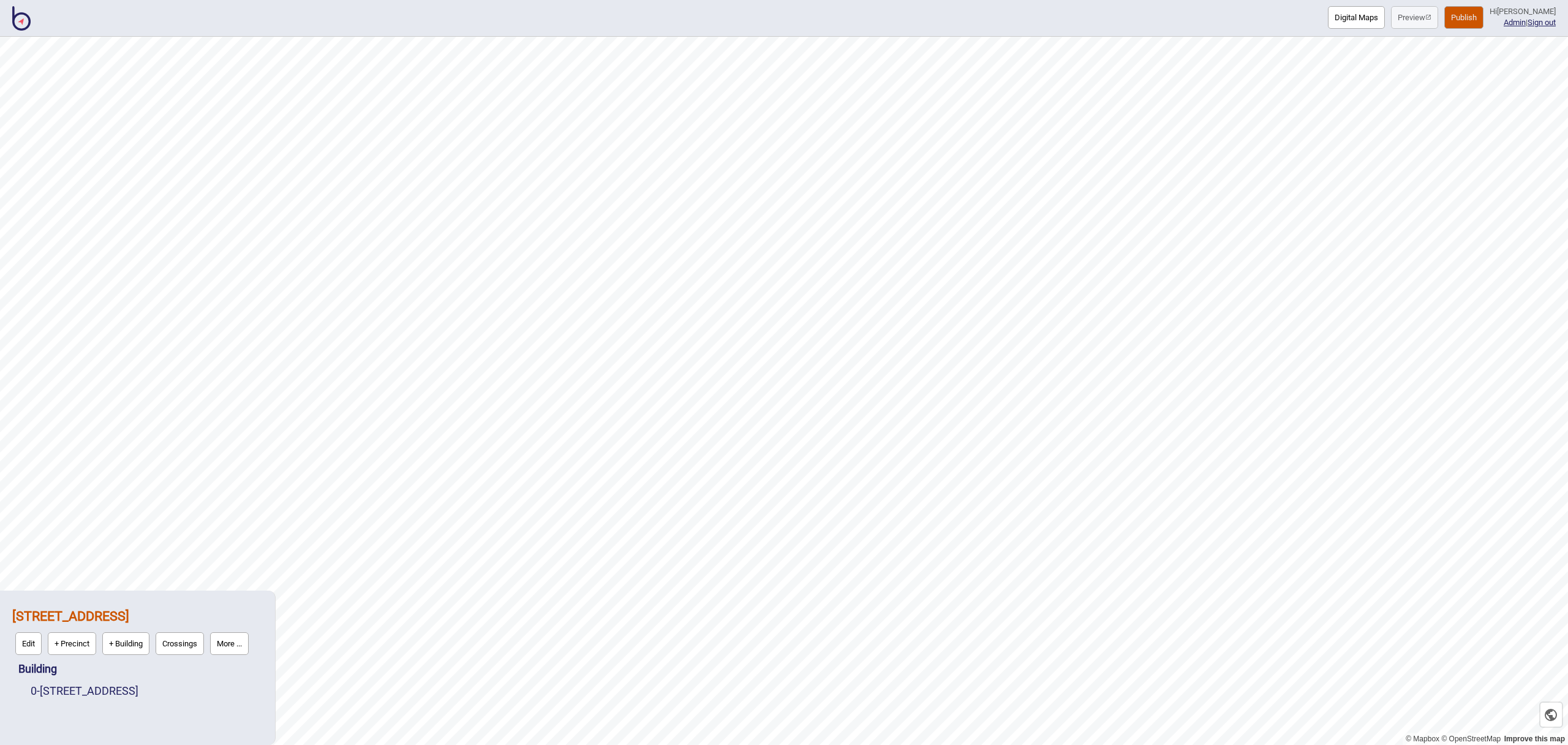
click at [24, 25] on img at bounding box center [21, 18] width 19 height 25
